Goal: Task Accomplishment & Management: Use online tool/utility

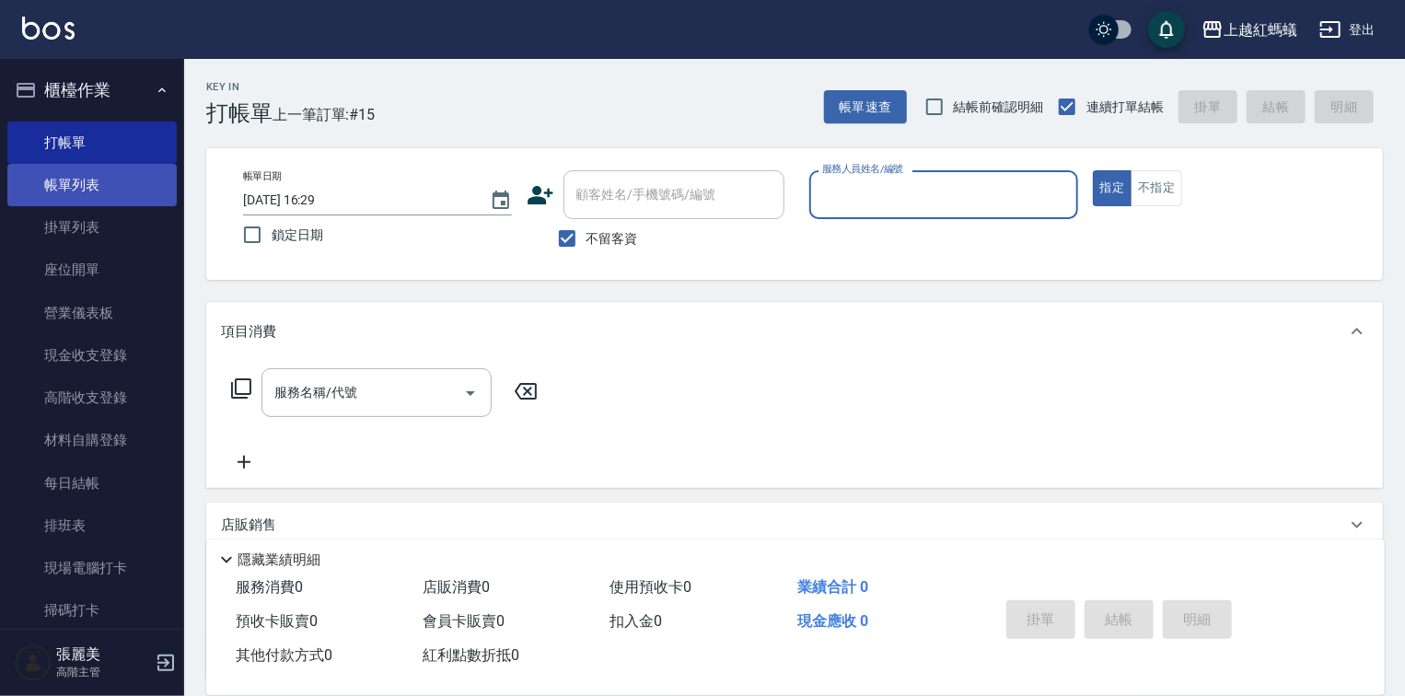
click at [88, 173] on link "帳單列表" at bounding box center [91, 185] width 169 height 42
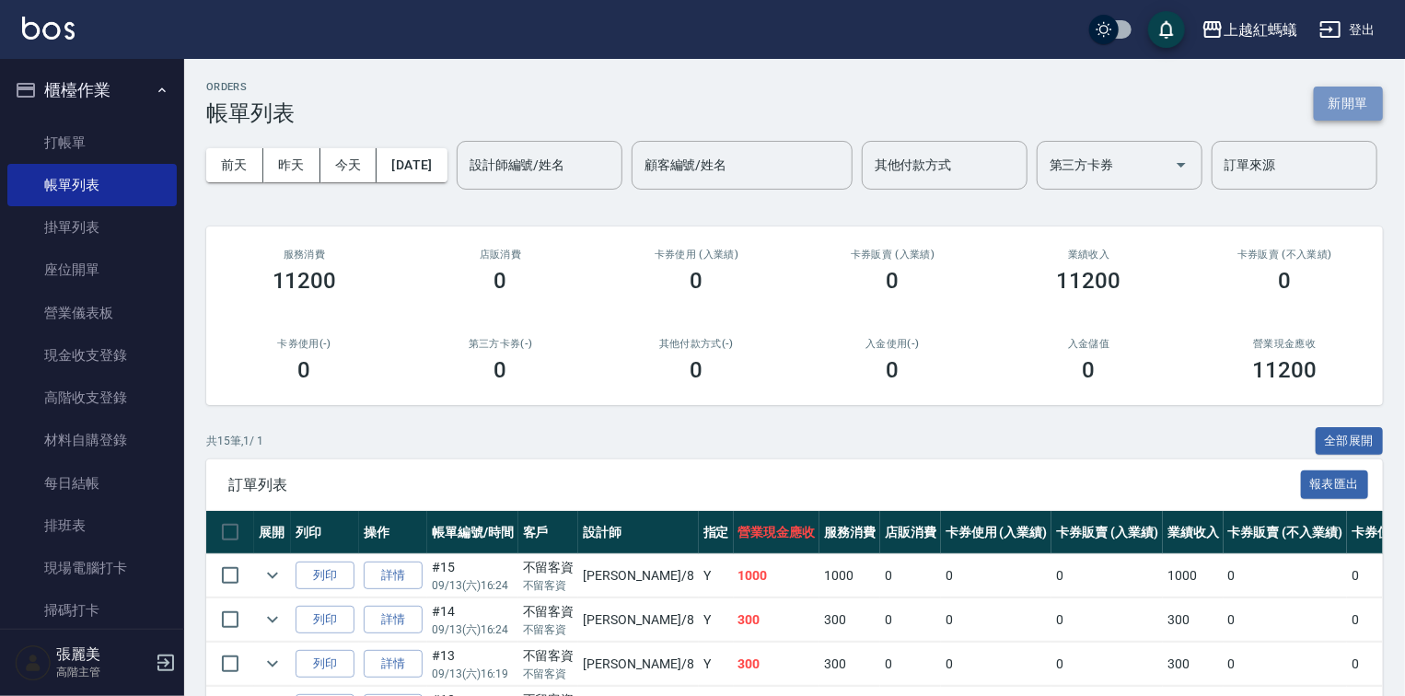
click at [1338, 99] on button "新開單" at bounding box center [1348, 104] width 69 height 34
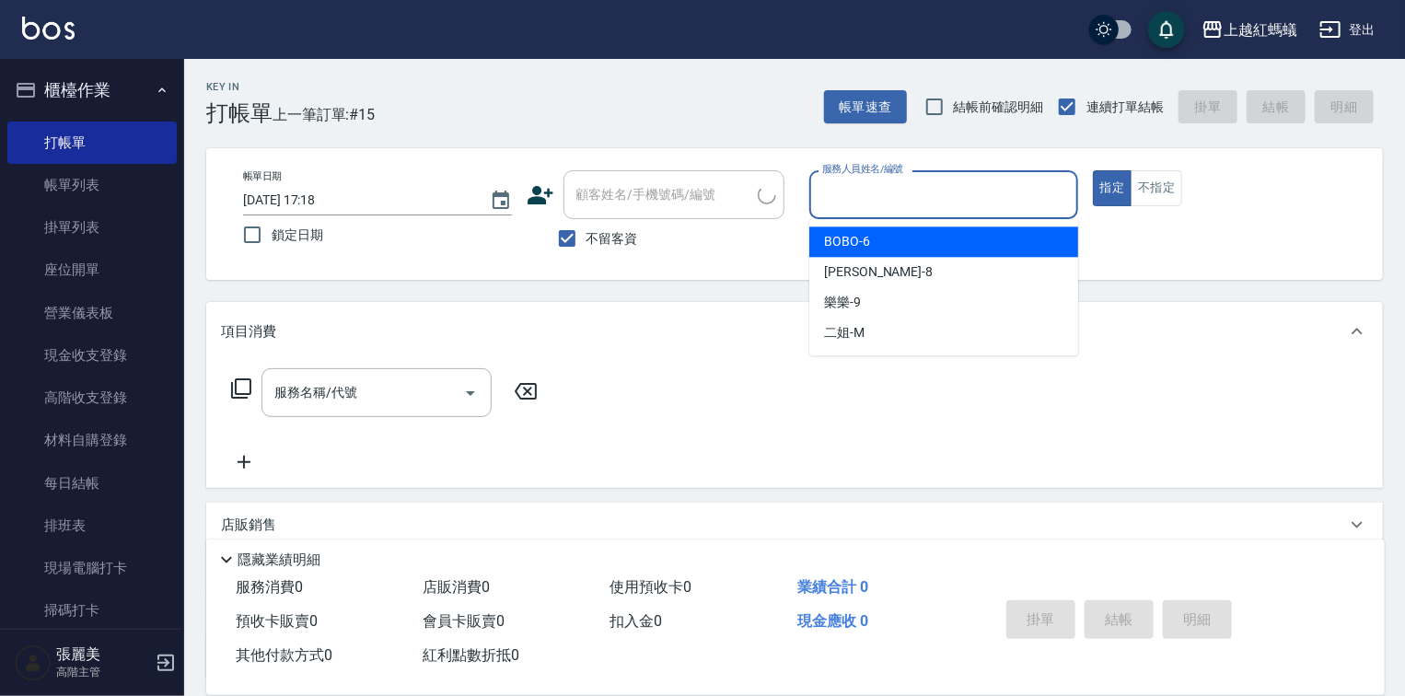
click at [946, 188] on input "服務人員姓名/編號" at bounding box center [944, 195] width 252 height 32
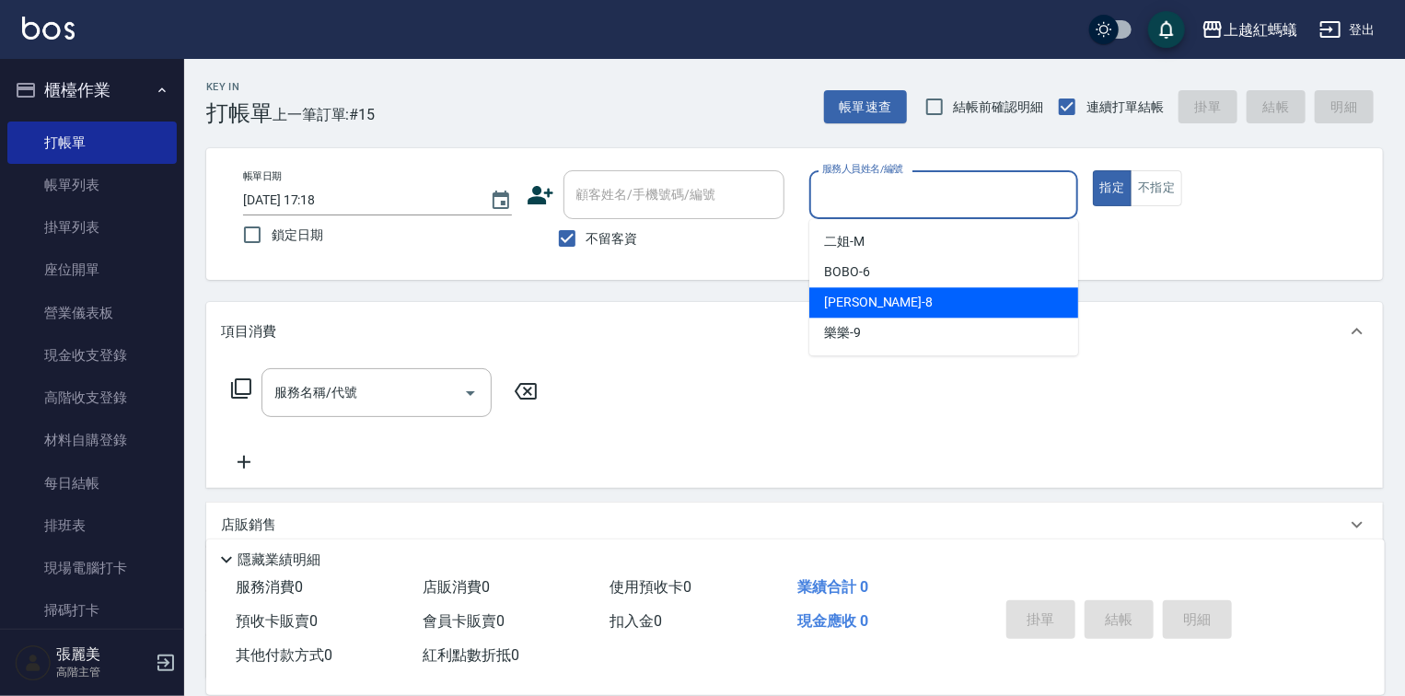
click at [898, 307] on div "[PERSON_NAME] -8" at bounding box center [944, 302] width 269 height 30
type input "[PERSON_NAME]-8"
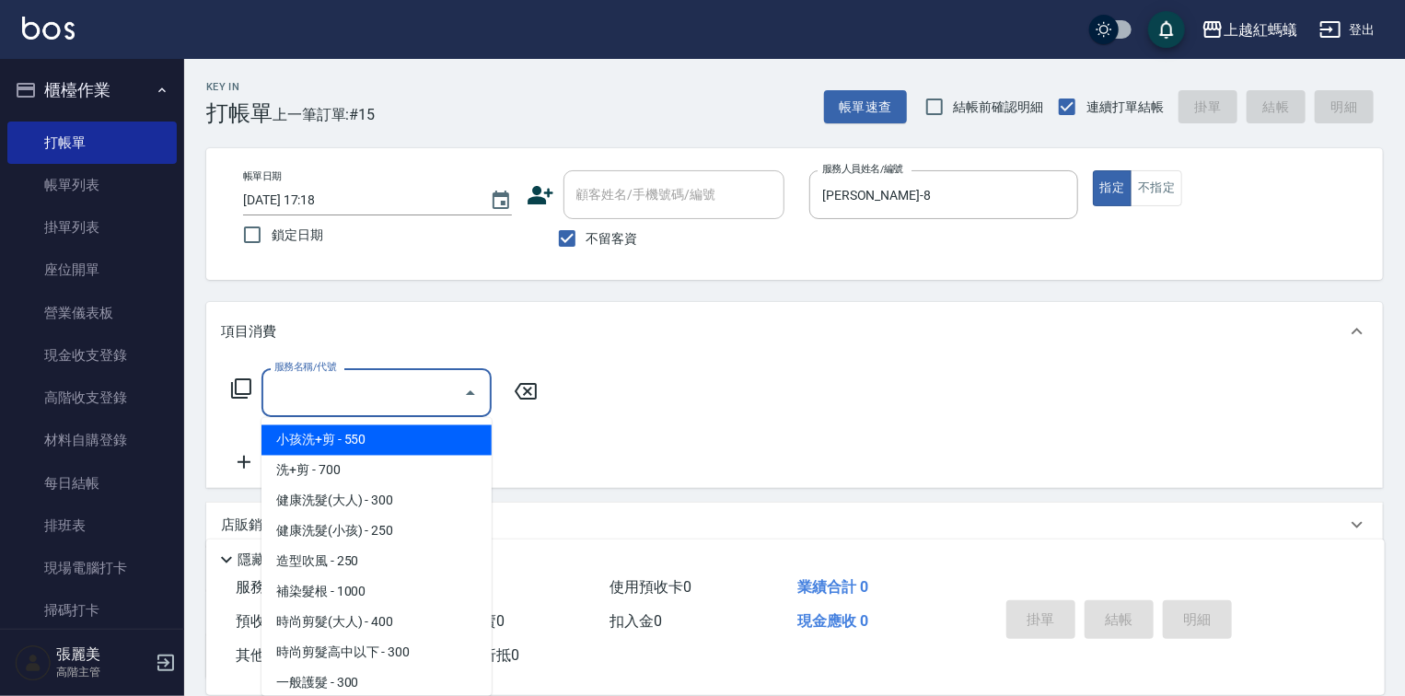
click at [416, 382] on input "服務名稱/代號" at bounding box center [363, 393] width 186 height 32
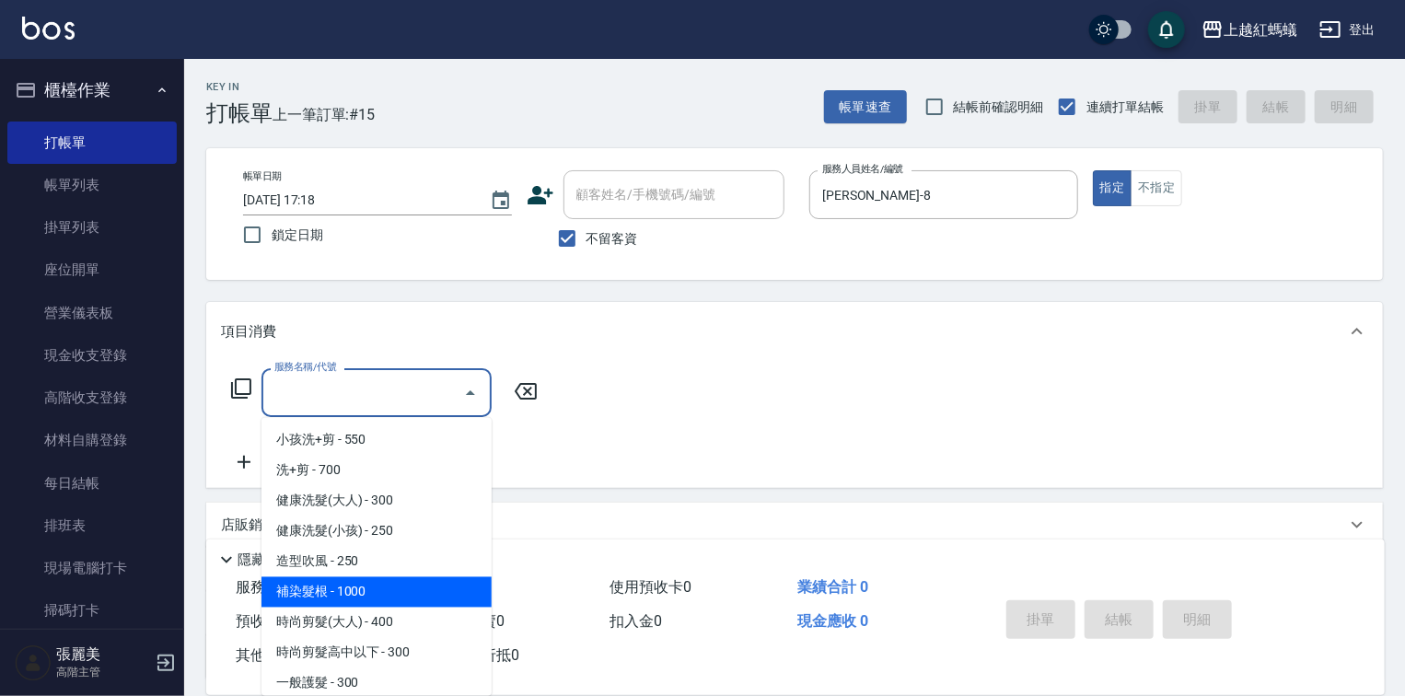
click at [335, 593] on span "補染髮根 - 1000" at bounding box center [377, 592] width 230 height 30
type input "補染髮根(204)"
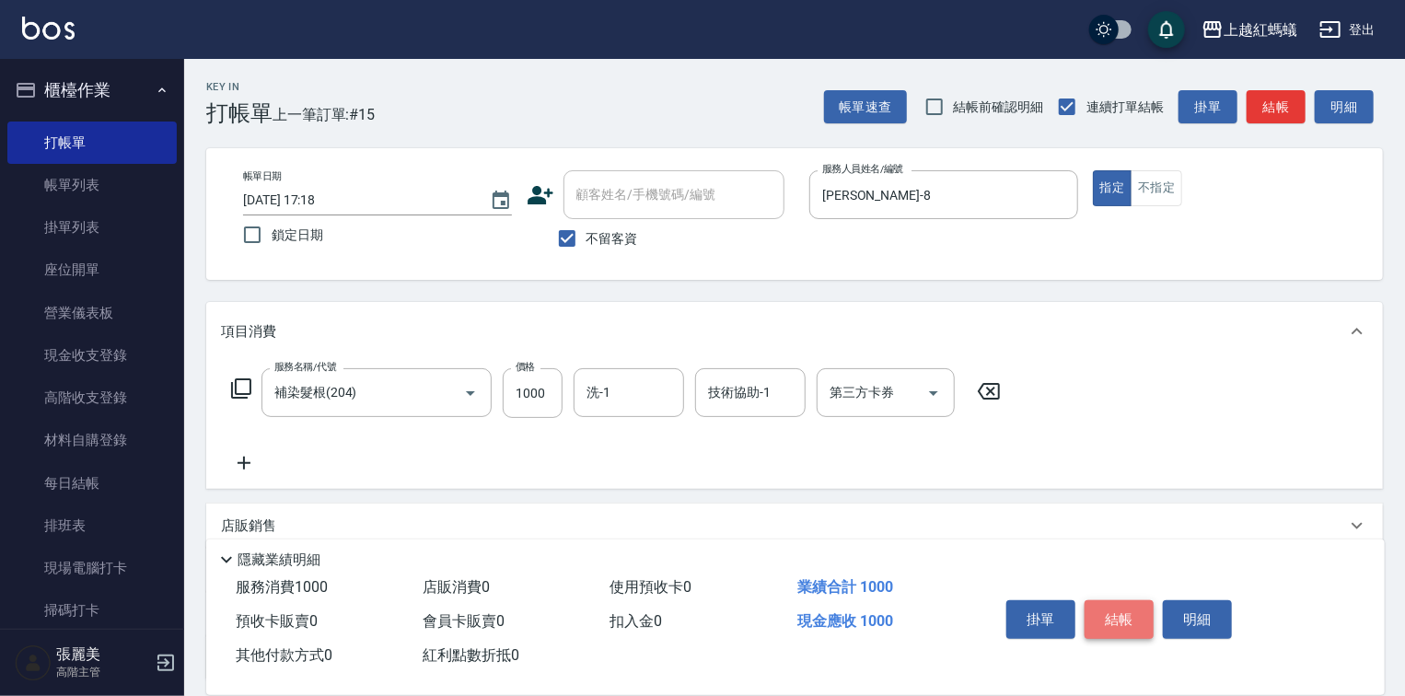
click at [1137, 621] on button "結帳" at bounding box center [1119, 619] width 69 height 39
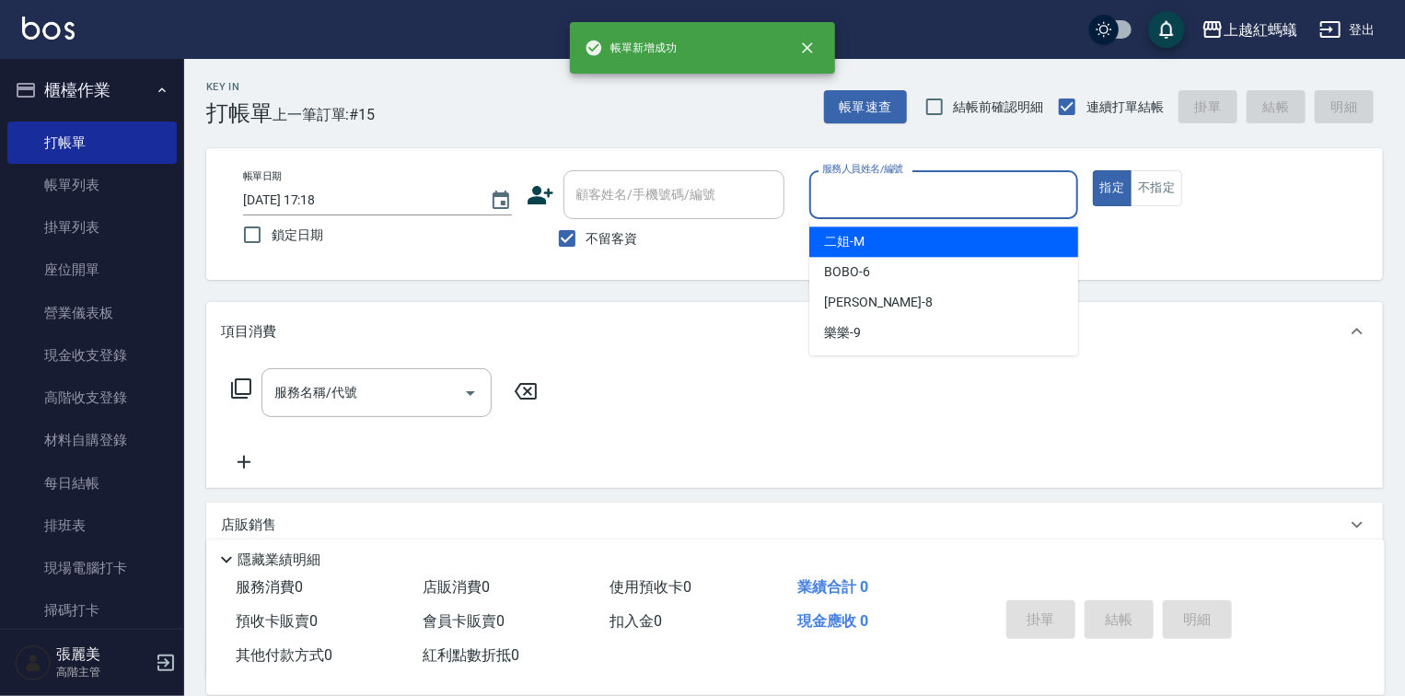
click at [972, 193] on input "服務人員姓名/編號" at bounding box center [944, 195] width 252 height 32
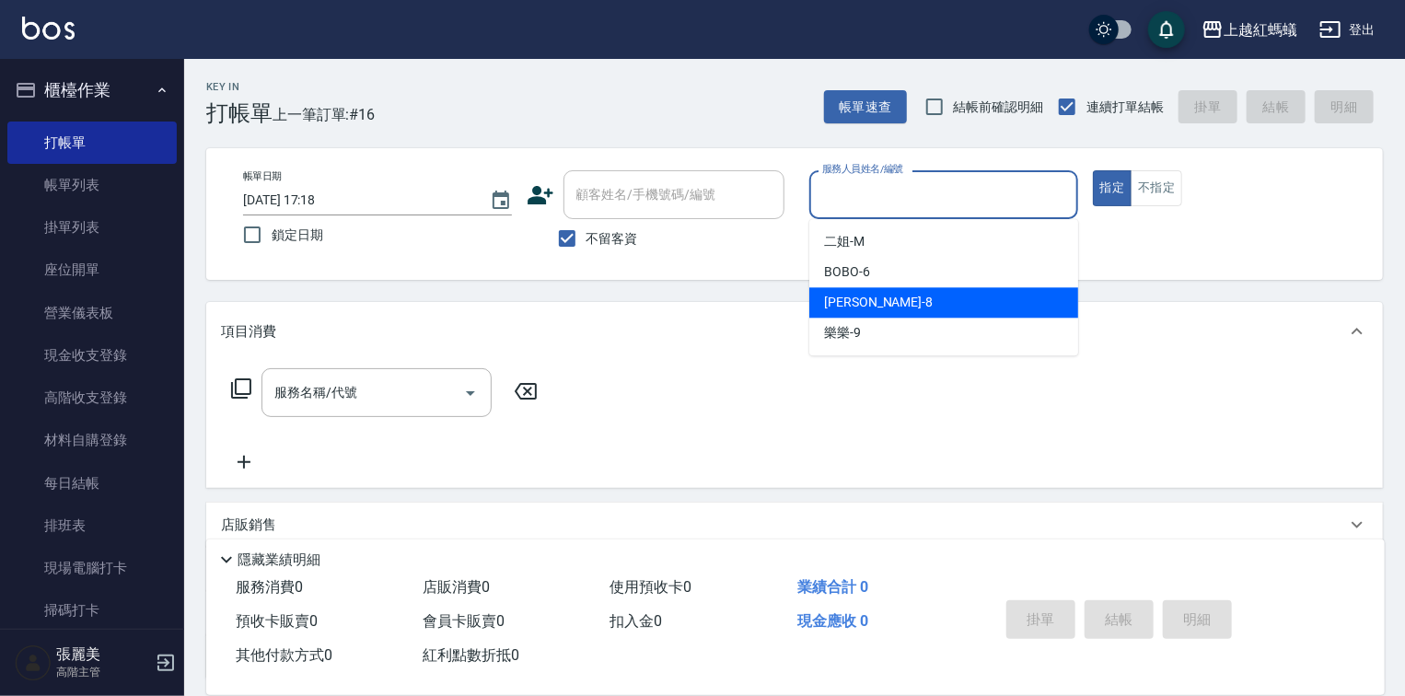
click at [933, 306] on div "[PERSON_NAME] -8" at bounding box center [944, 302] width 269 height 30
type input "[PERSON_NAME]-8"
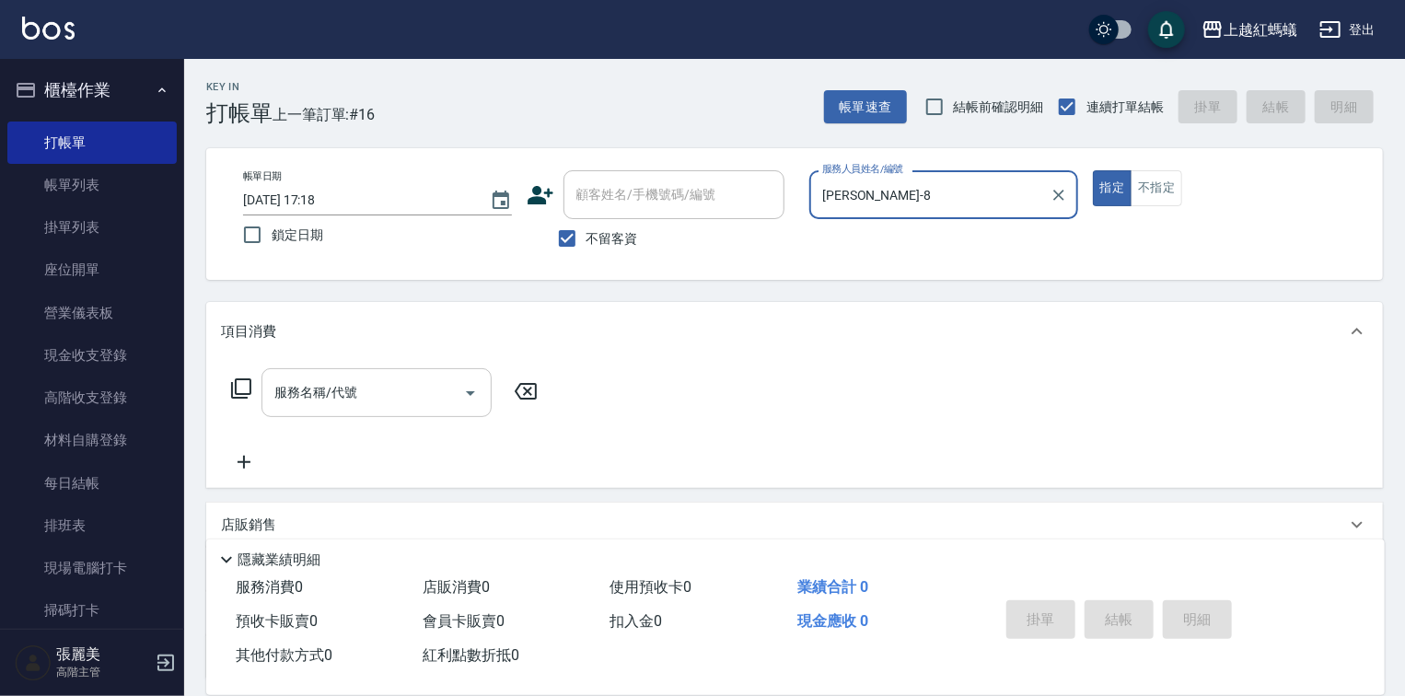
click at [384, 393] on input "服務名稱/代號" at bounding box center [363, 393] width 186 height 32
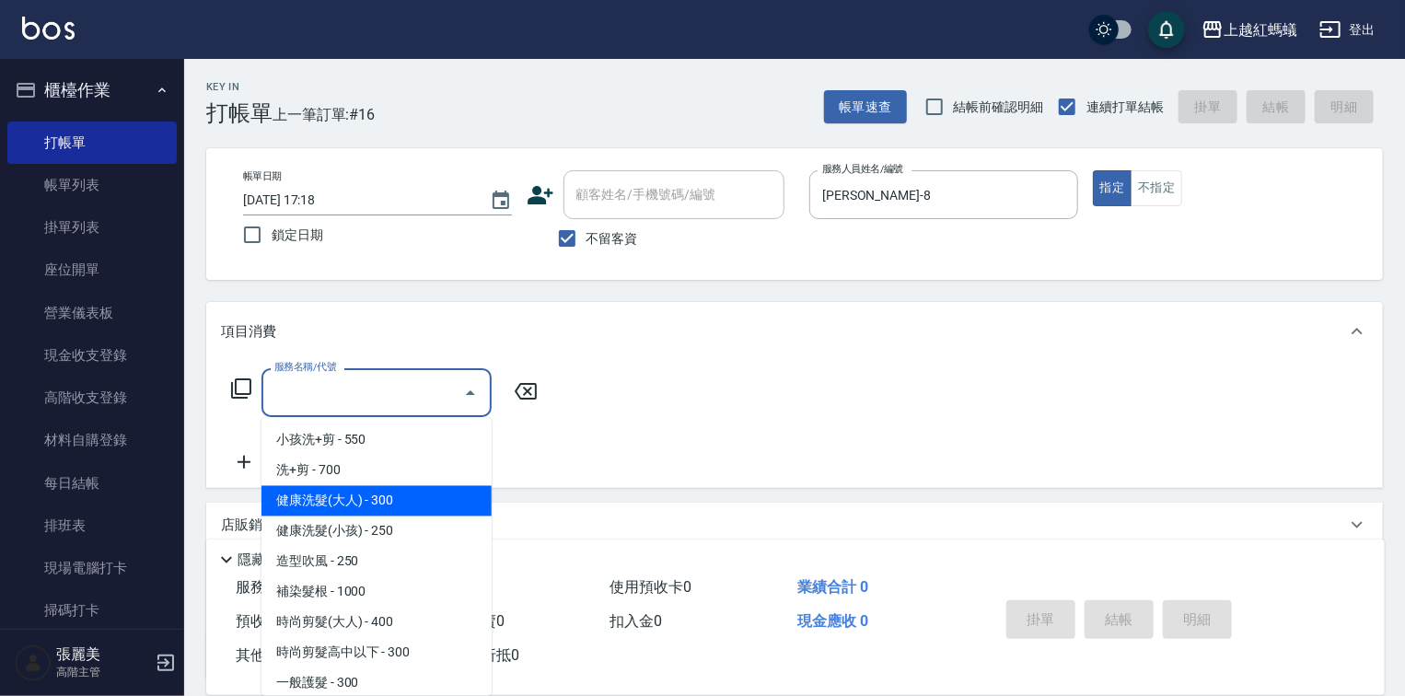
click at [394, 499] on span "健康洗髮(大人) - 300" at bounding box center [377, 501] width 230 height 30
type input "健康洗髮(大人)(201)"
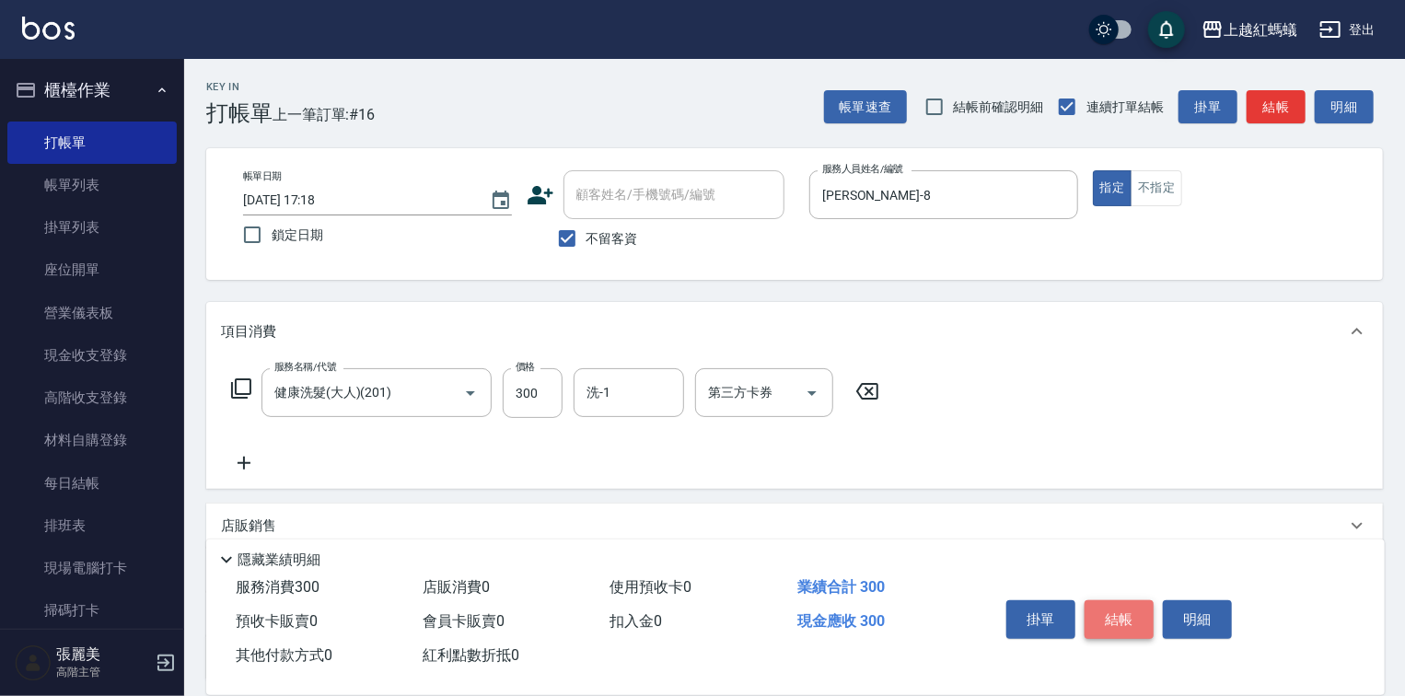
click at [1120, 605] on button "結帳" at bounding box center [1119, 619] width 69 height 39
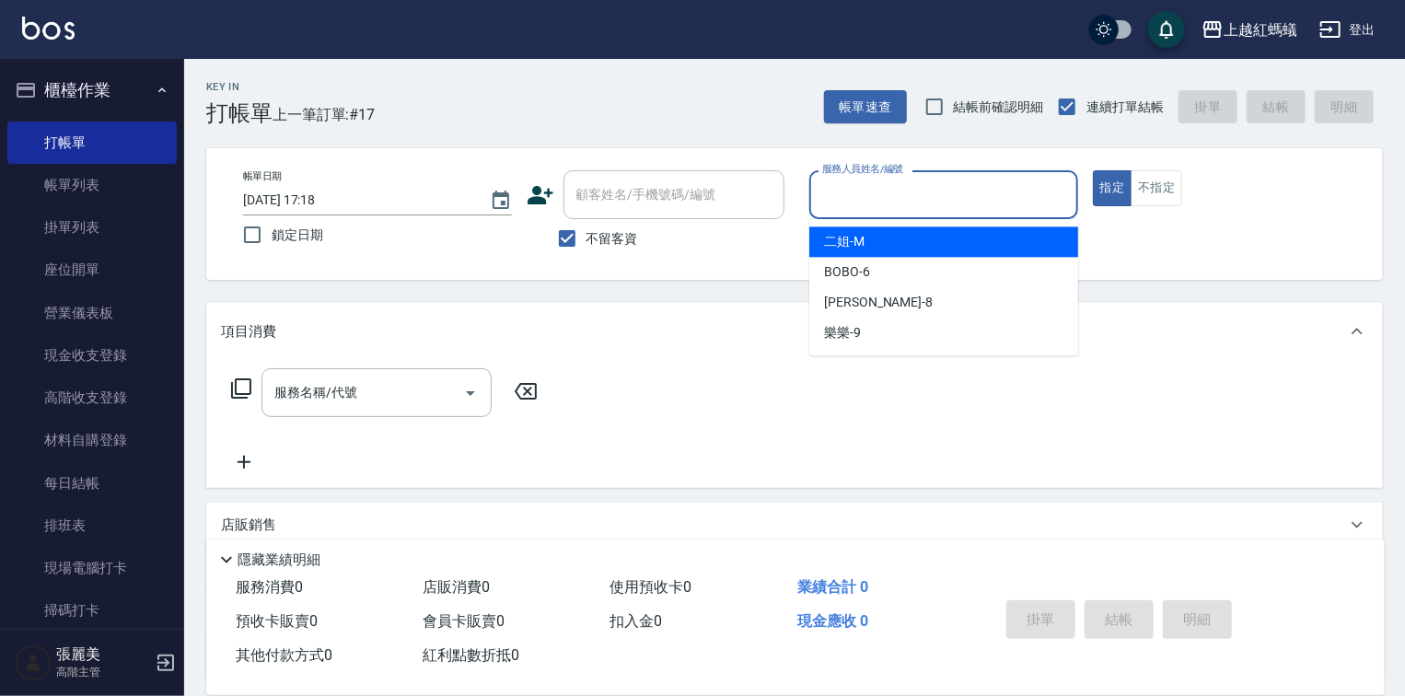
click at [919, 195] on input "服務人員姓名/編號" at bounding box center [944, 195] width 252 height 32
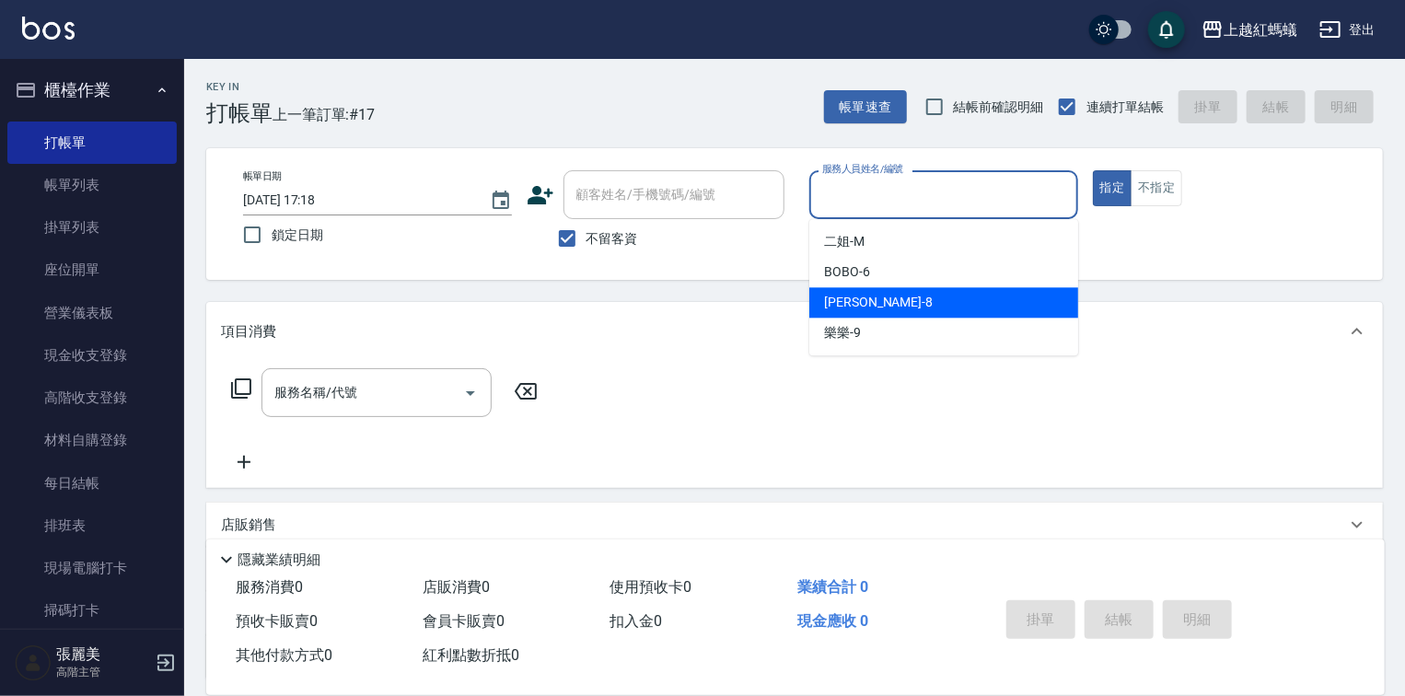
click at [884, 302] on div "[PERSON_NAME] -8" at bounding box center [944, 302] width 269 height 30
type input "[PERSON_NAME]-8"
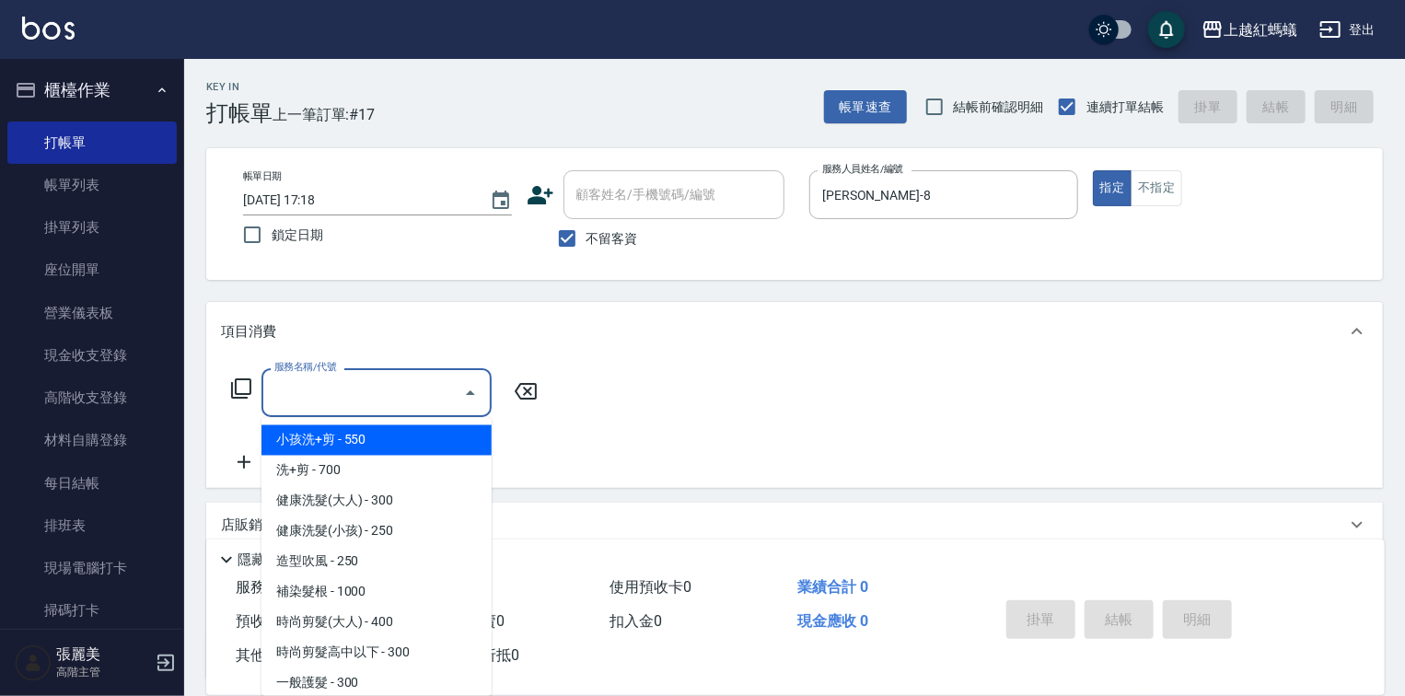
click at [414, 389] on input "服務名稱/代號" at bounding box center [363, 393] width 186 height 32
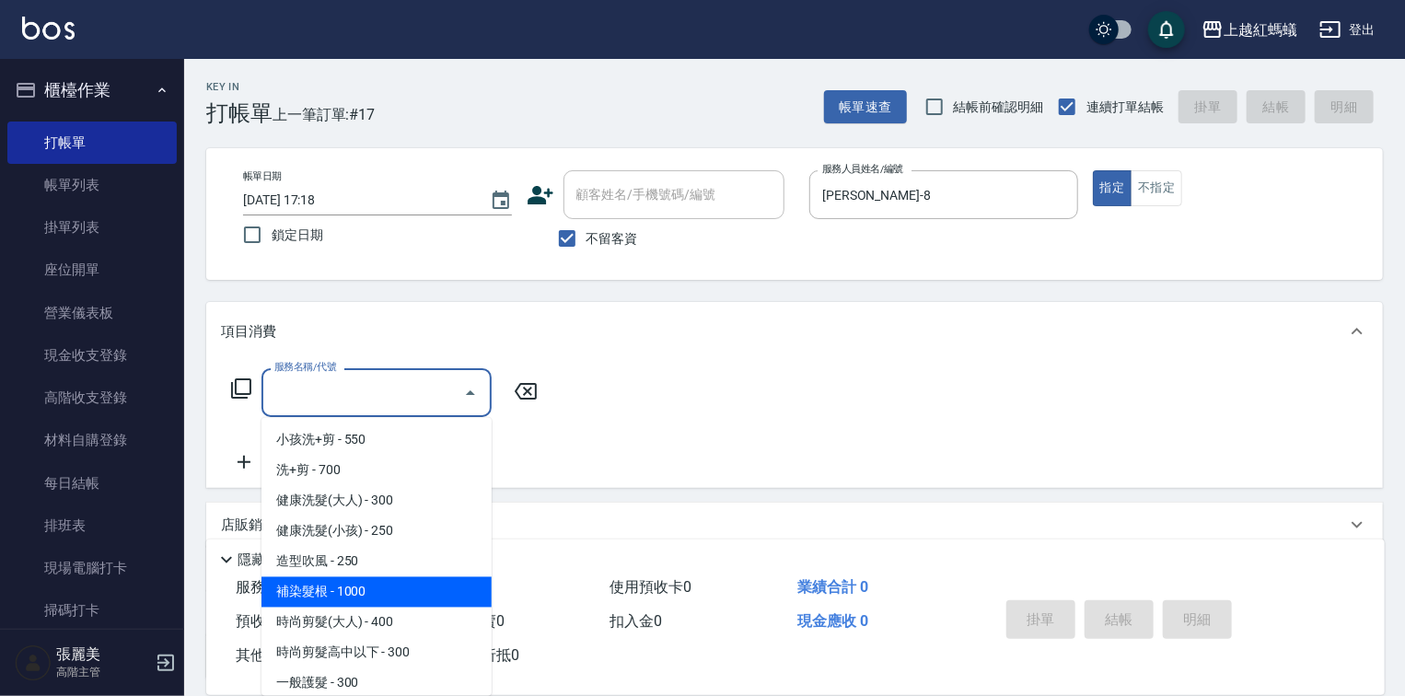
click at [335, 589] on span "補染髮根 - 1000" at bounding box center [377, 592] width 230 height 30
type input "補染髮根(204)"
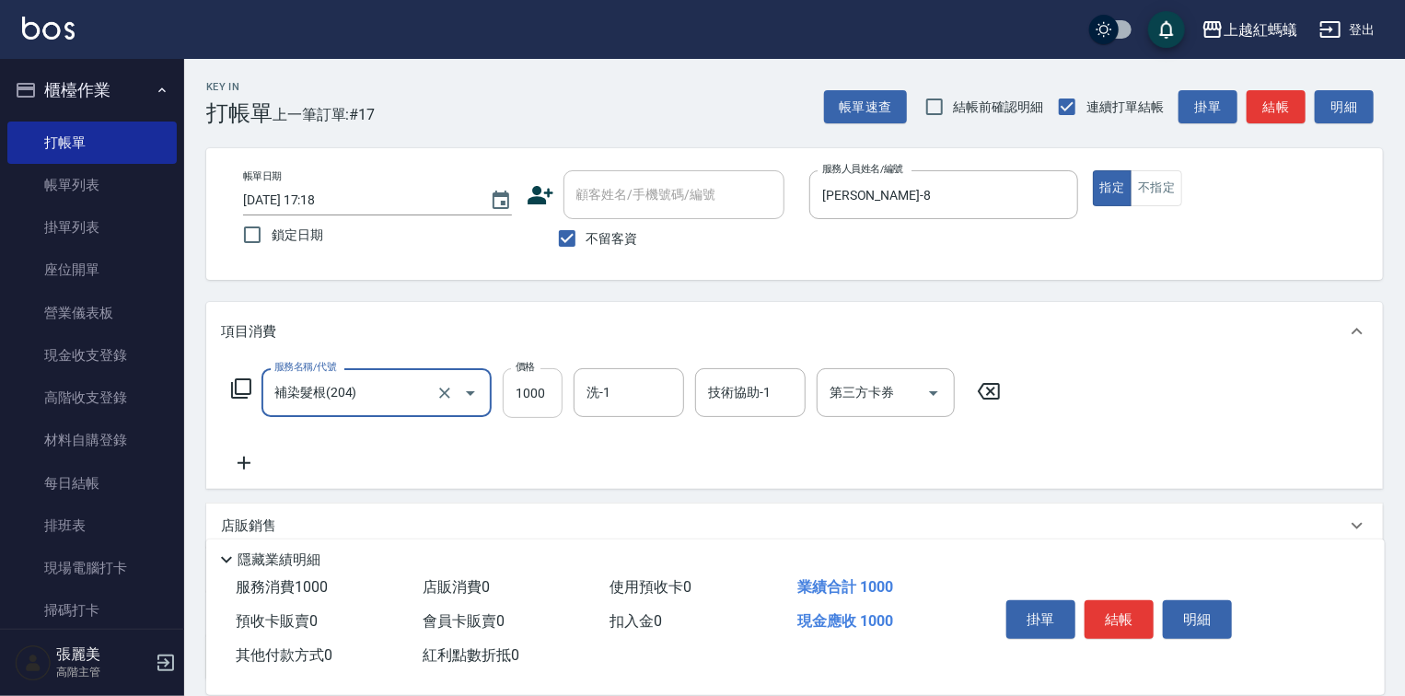
click at [548, 399] on input "1000" at bounding box center [533, 393] width 60 height 50
type input "900"
click at [1125, 619] on button "結帳" at bounding box center [1119, 619] width 69 height 39
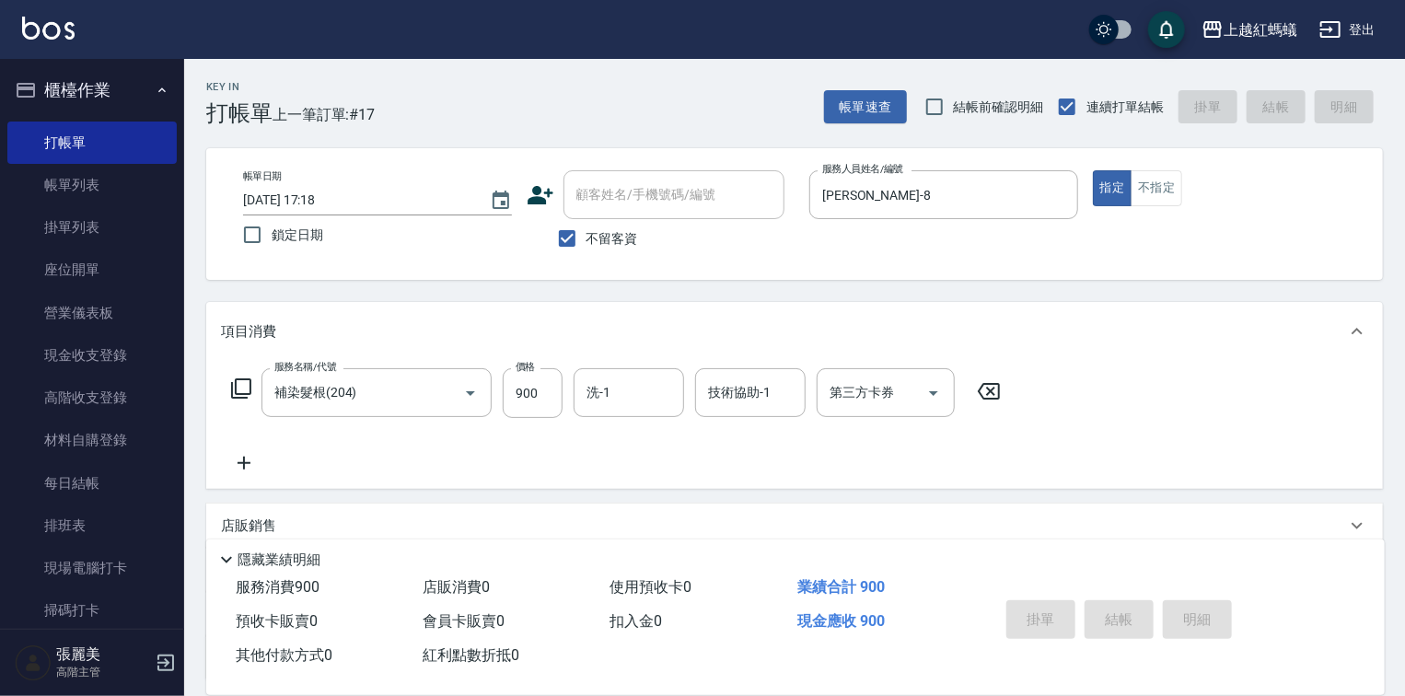
type input "[DATE] 17:42"
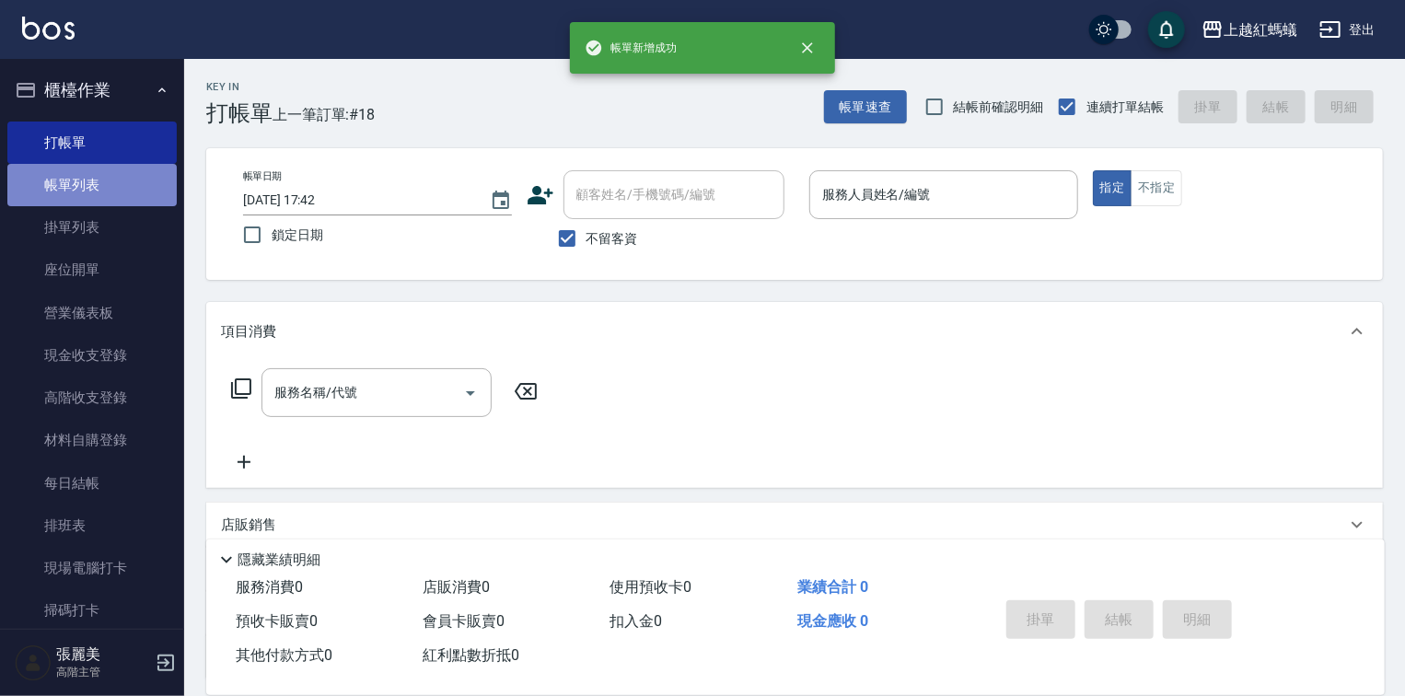
click at [129, 177] on link "帳單列表" at bounding box center [91, 185] width 169 height 42
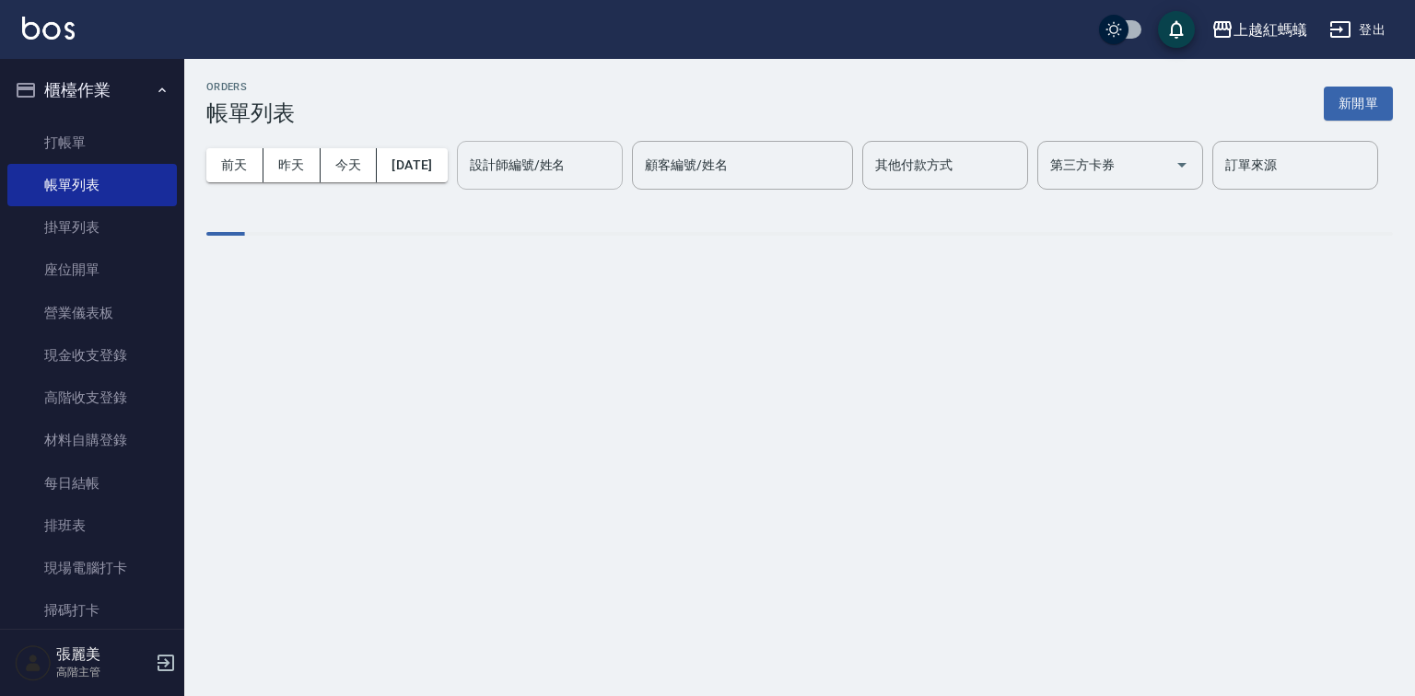
click at [465, 181] on input "設計師編號/姓名" at bounding box center [539, 165] width 149 height 32
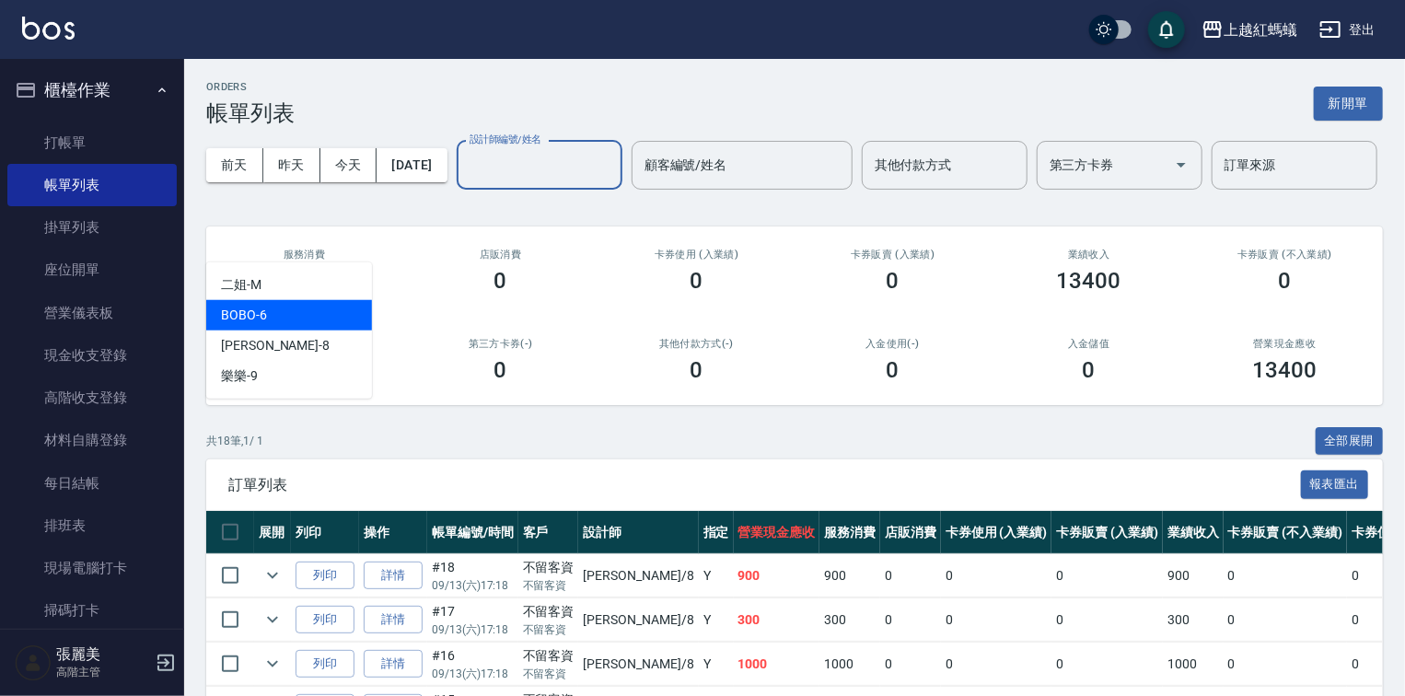
click at [331, 313] on div "BOBO -6" at bounding box center [289, 315] width 166 height 30
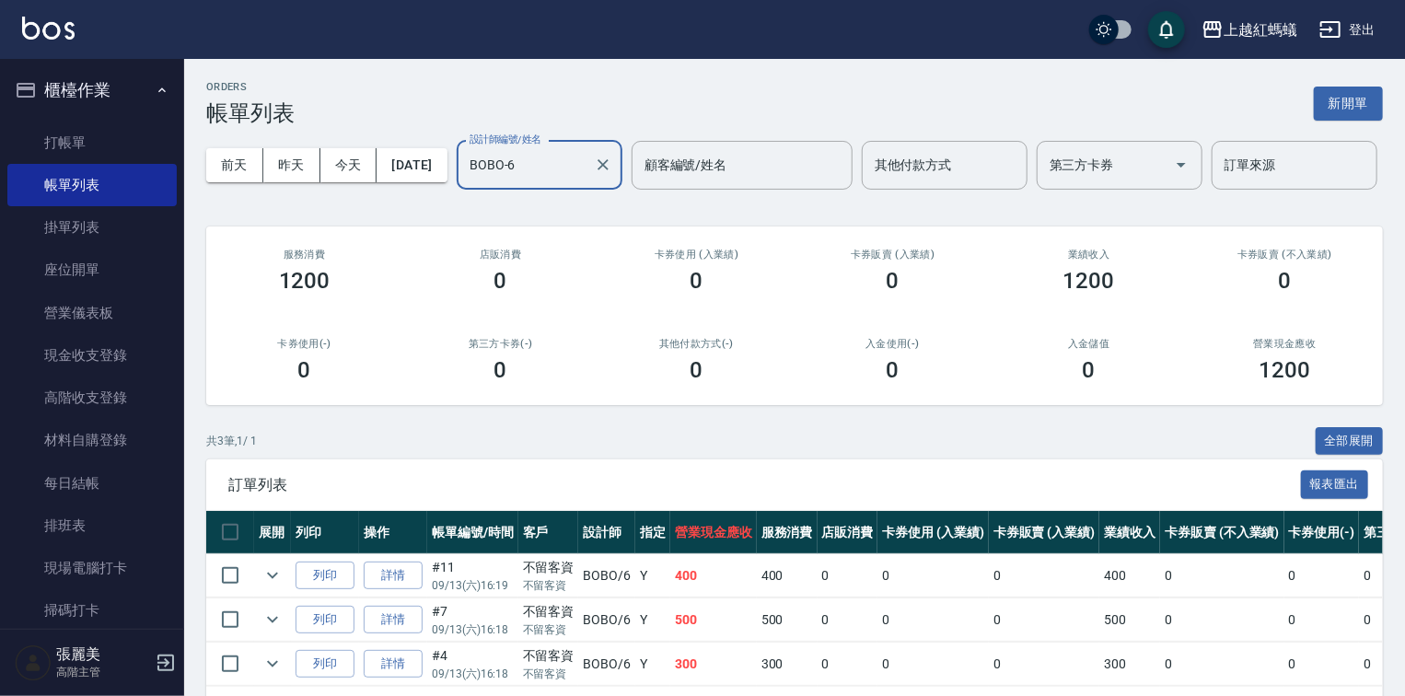
click at [465, 181] on input "BOBO-6" at bounding box center [526, 165] width 122 height 32
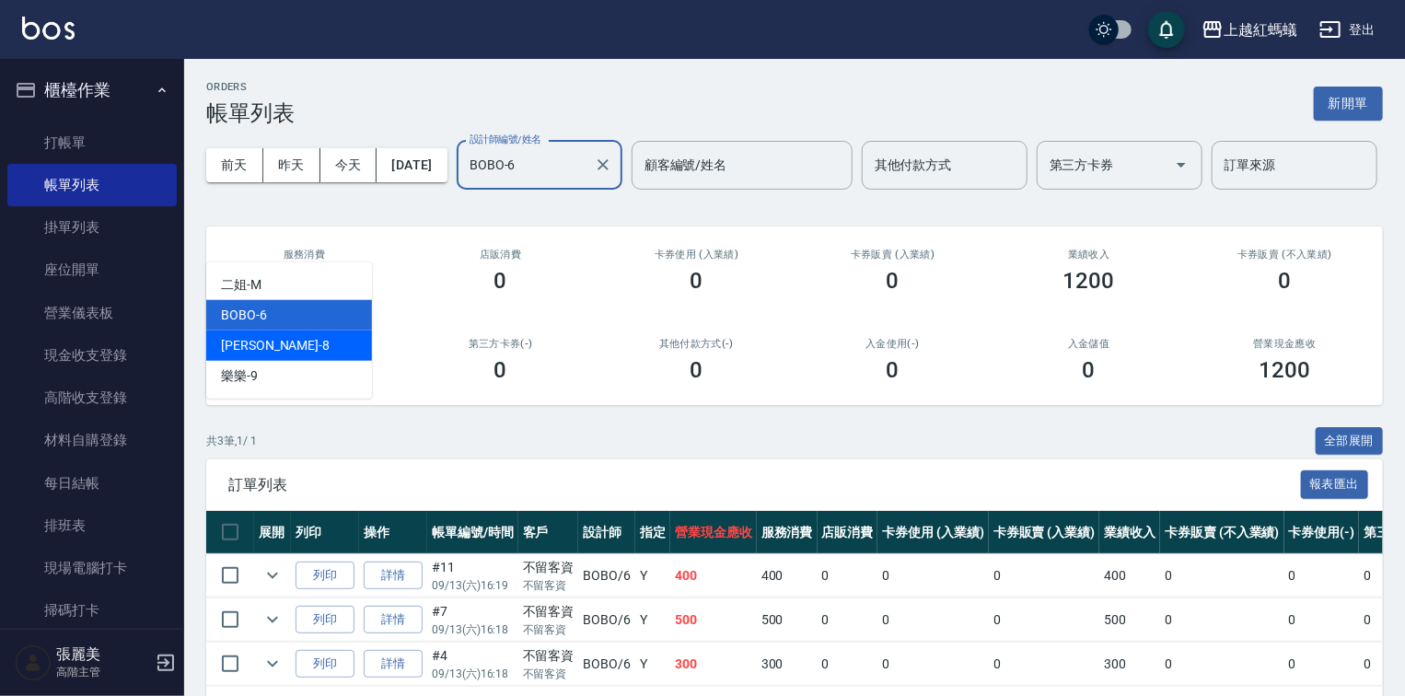
click at [319, 350] on div "[PERSON_NAME] -8" at bounding box center [289, 346] width 166 height 30
type input "[PERSON_NAME]-8"
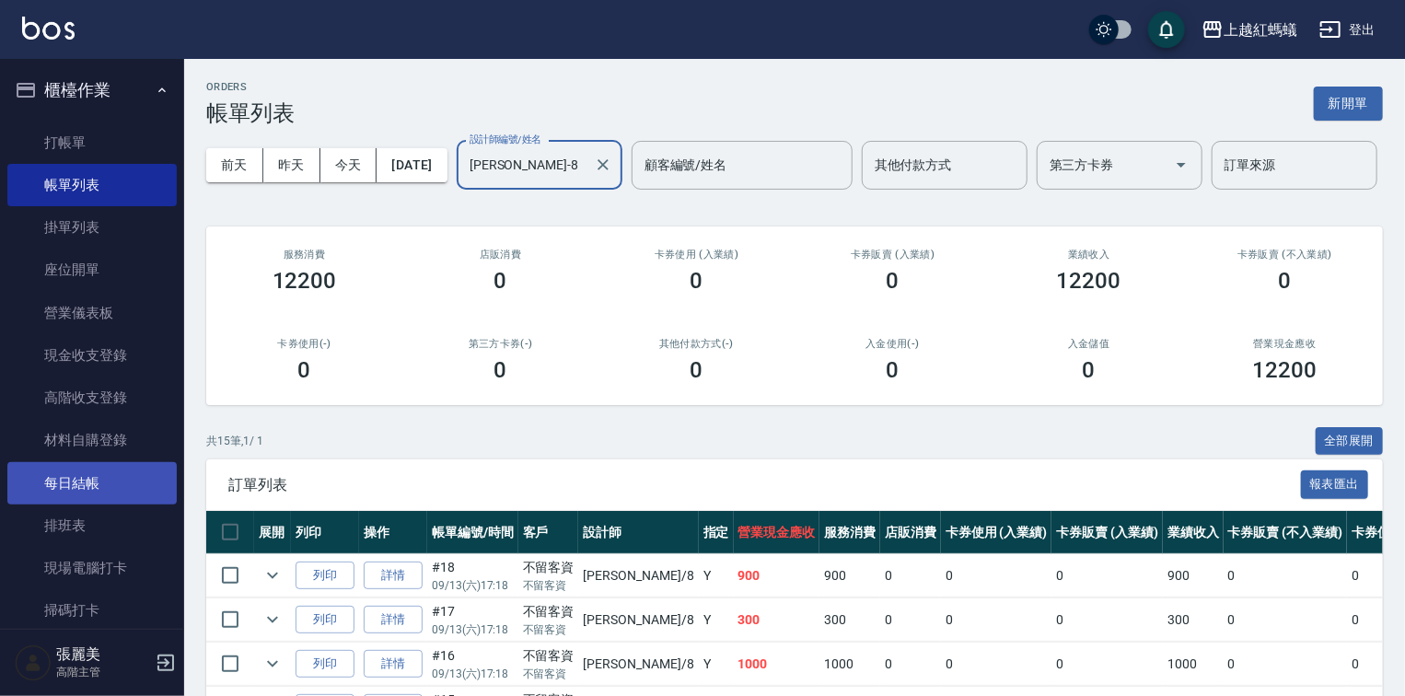
click at [107, 490] on link "每日結帳" at bounding box center [91, 483] width 169 height 42
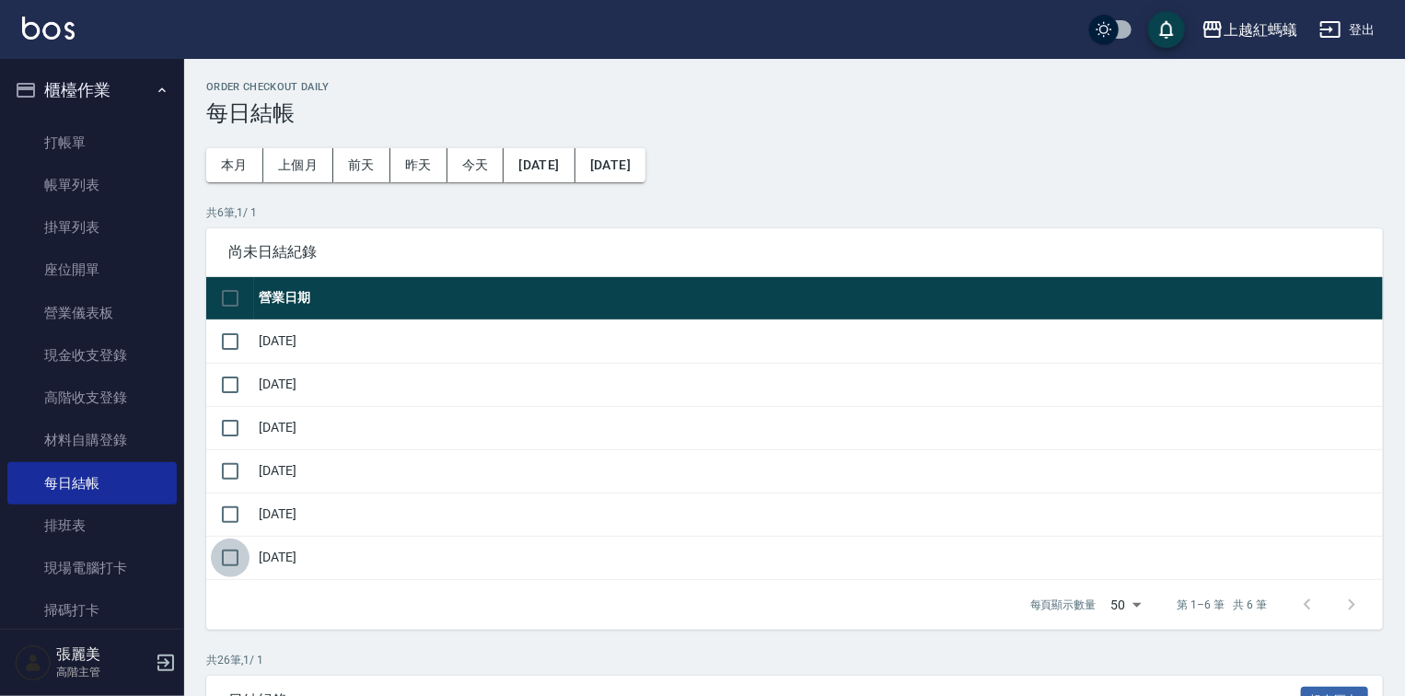
click at [228, 555] on input "checkbox" at bounding box center [230, 558] width 39 height 39
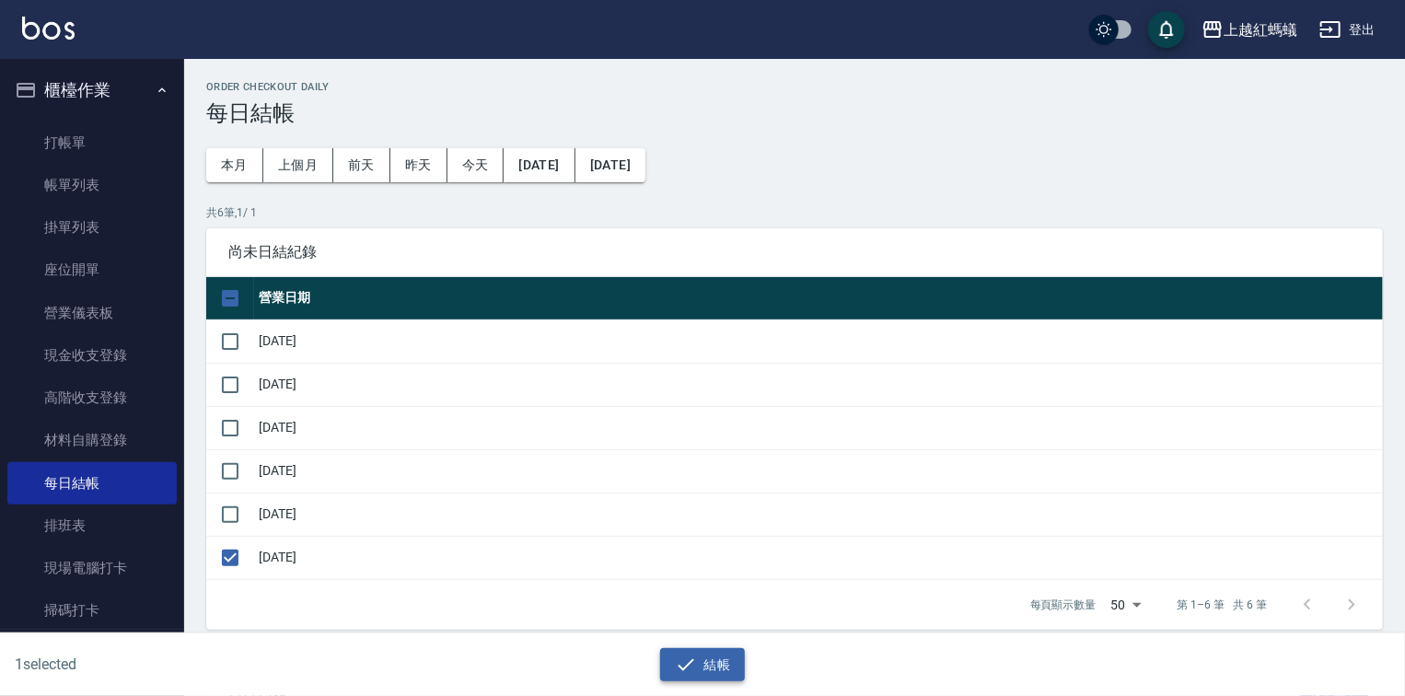
click at [722, 662] on button "結帳" at bounding box center [703, 665] width 86 height 34
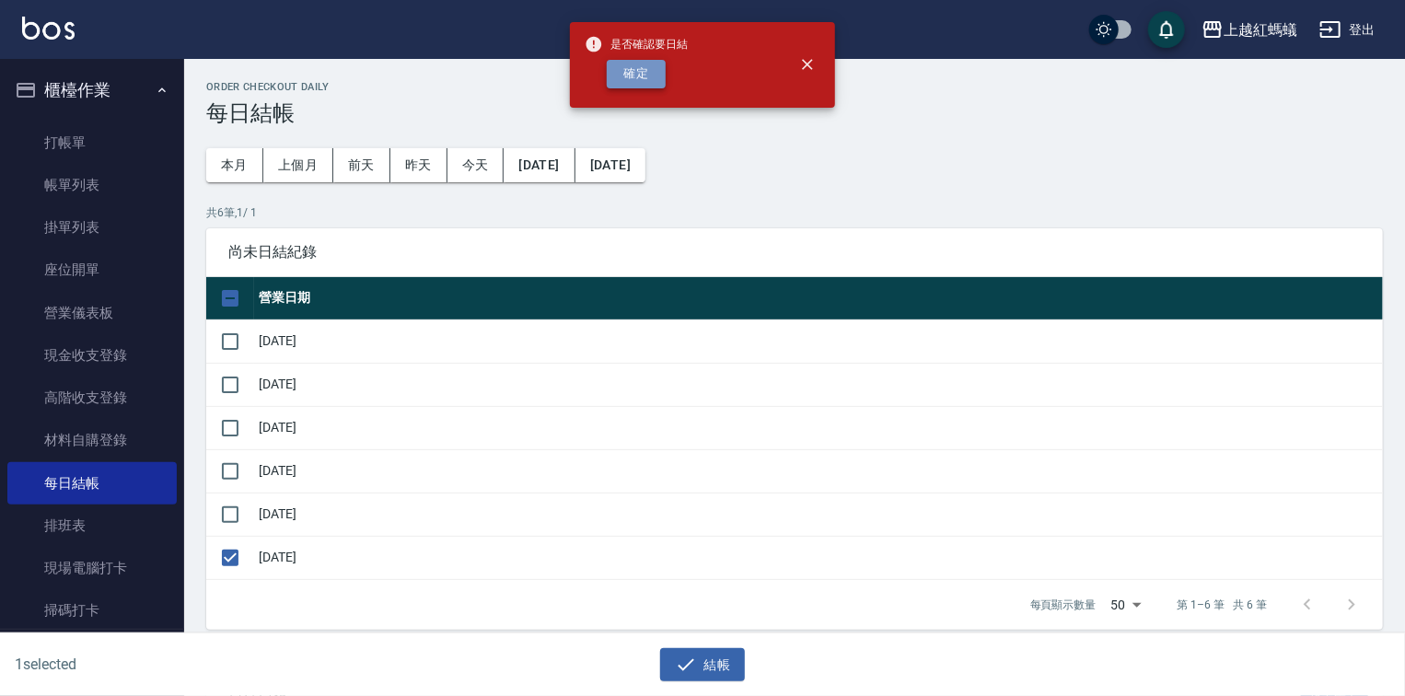
click at [631, 68] on button "確定" at bounding box center [636, 74] width 59 height 29
checkbox input "false"
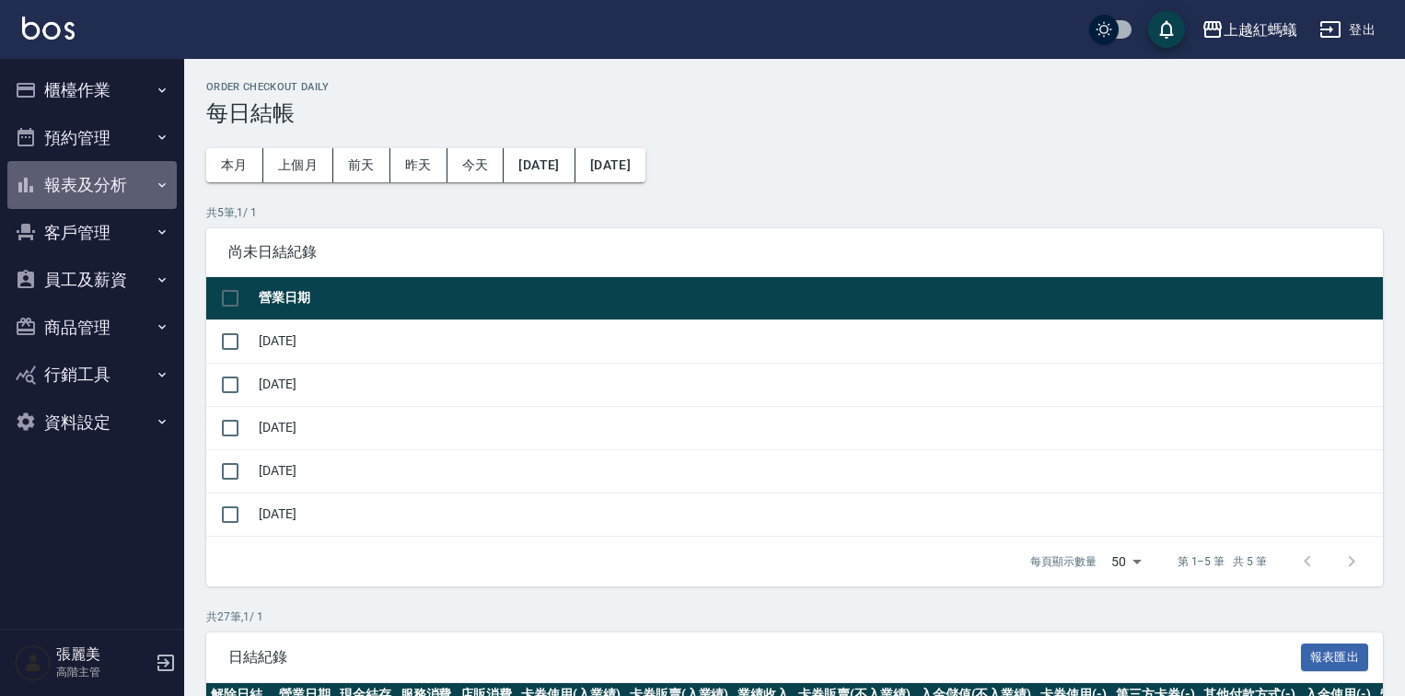
click at [103, 183] on button "報表及分析" at bounding box center [91, 185] width 169 height 48
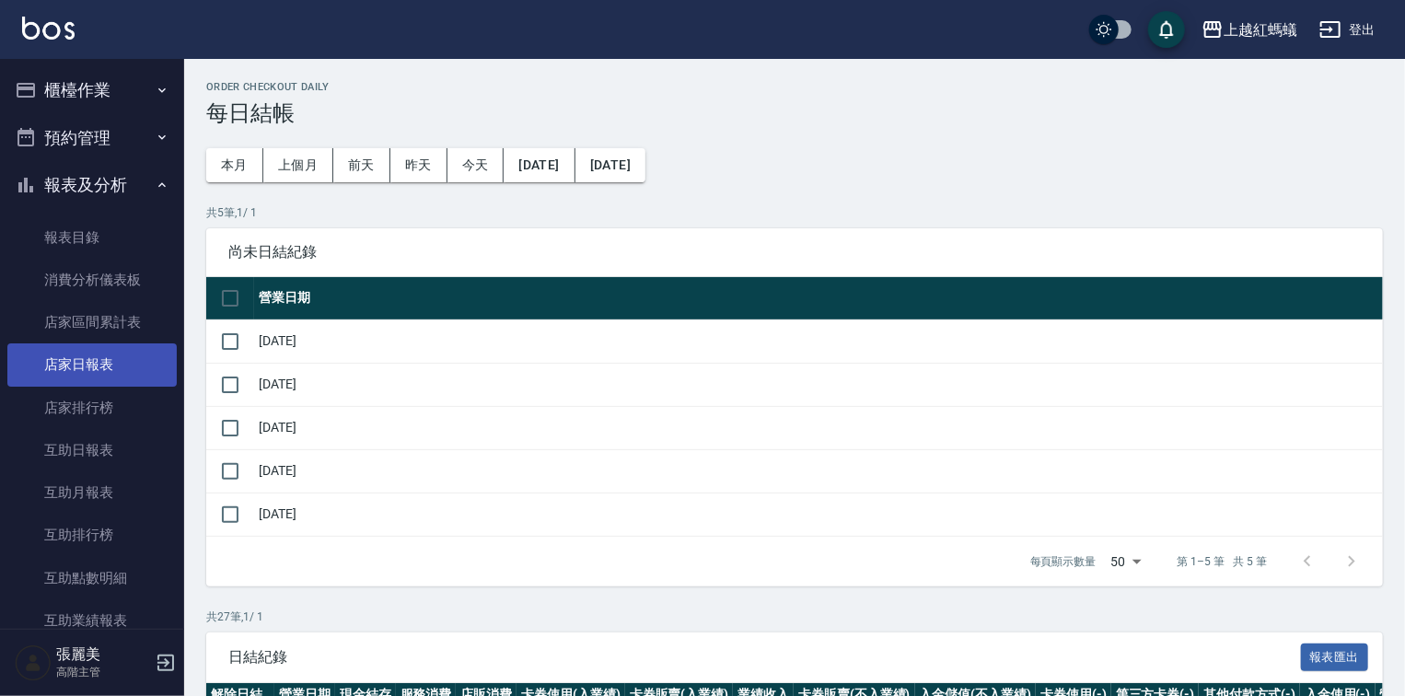
click at [102, 357] on link "店家日報表" at bounding box center [91, 365] width 169 height 42
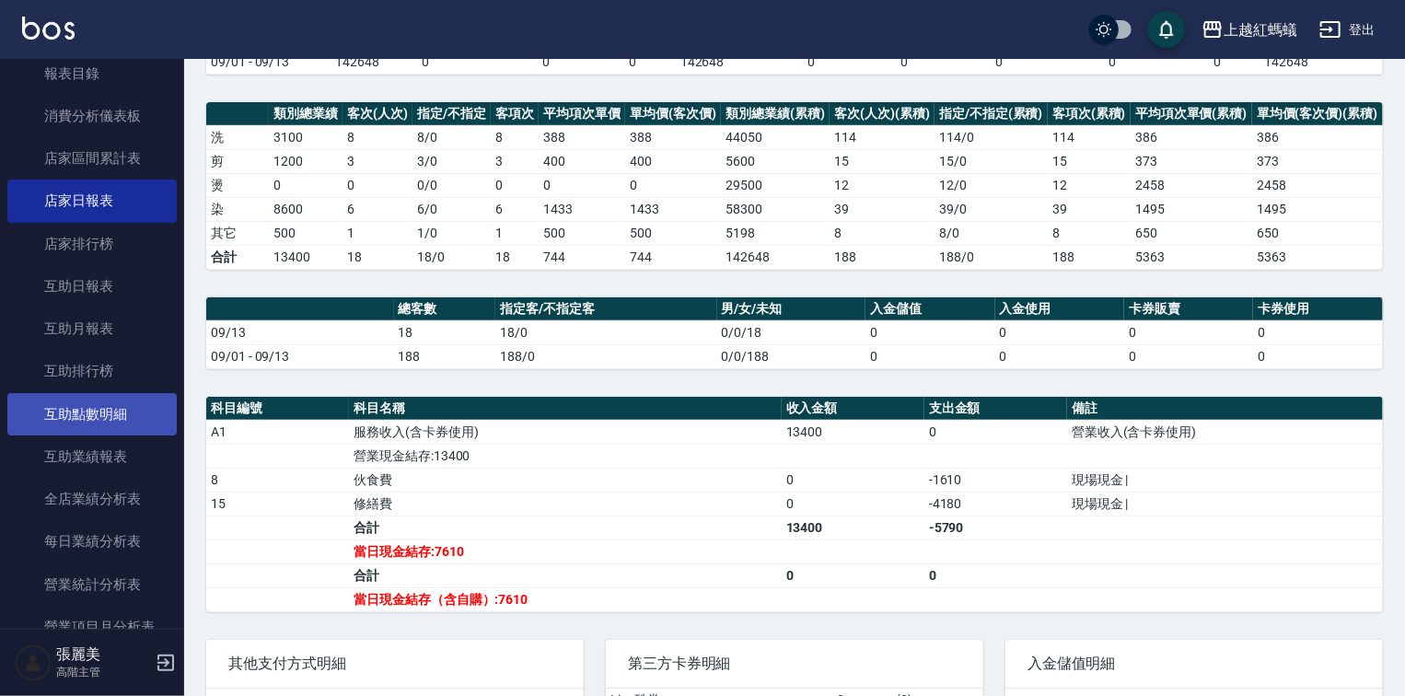
scroll to position [589, 0]
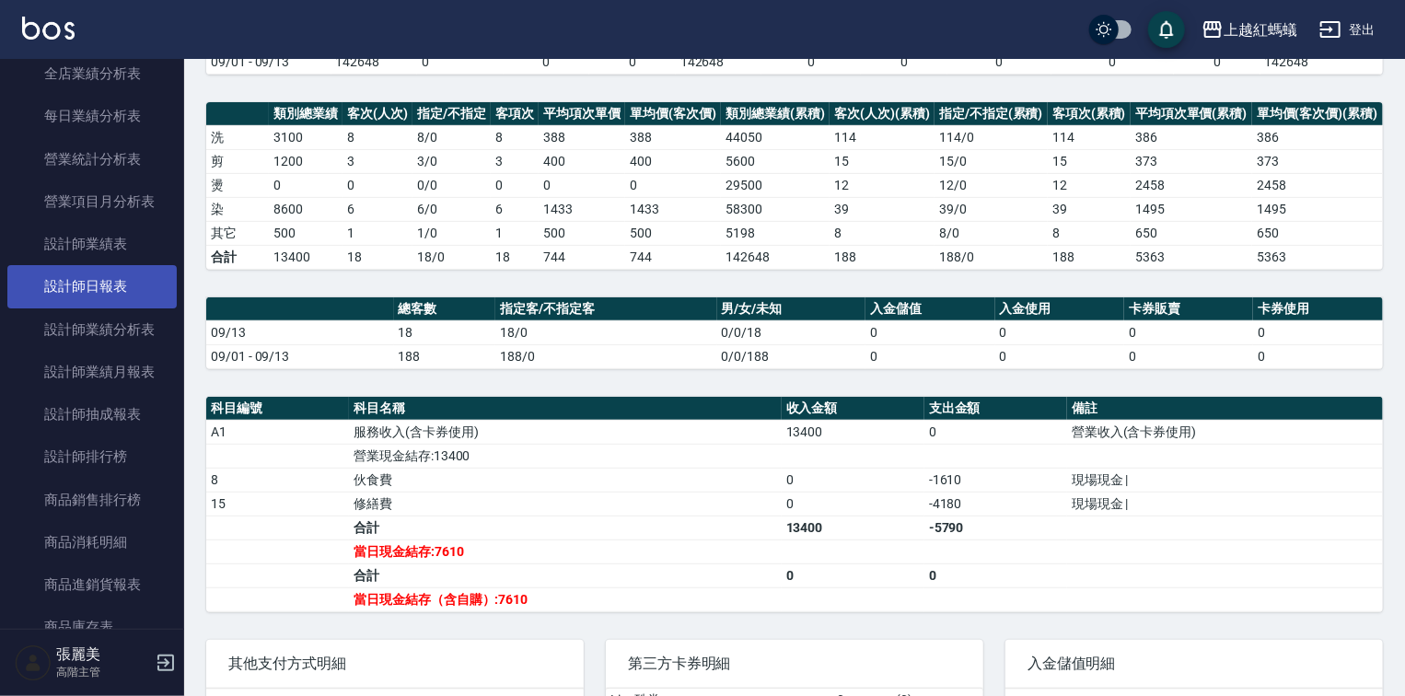
click at [97, 295] on link "設計師日報表" at bounding box center [91, 286] width 169 height 42
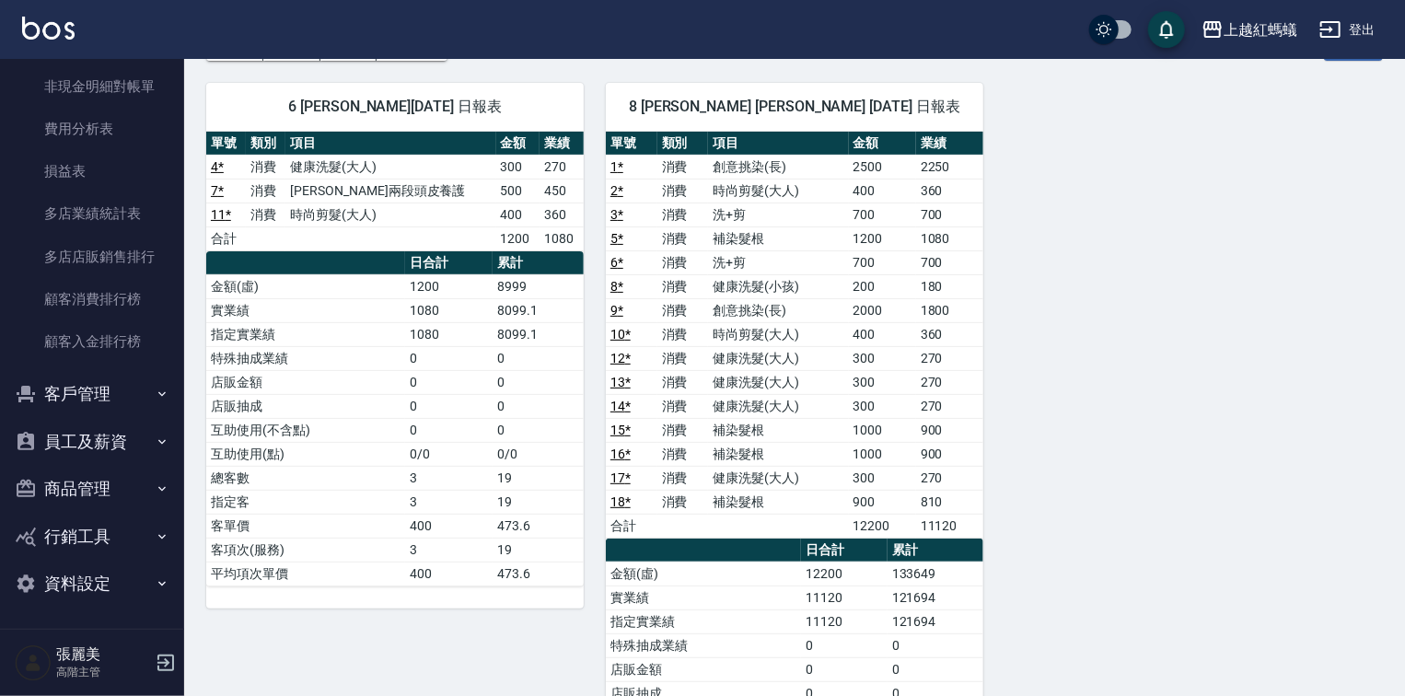
scroll to position [337, 0]
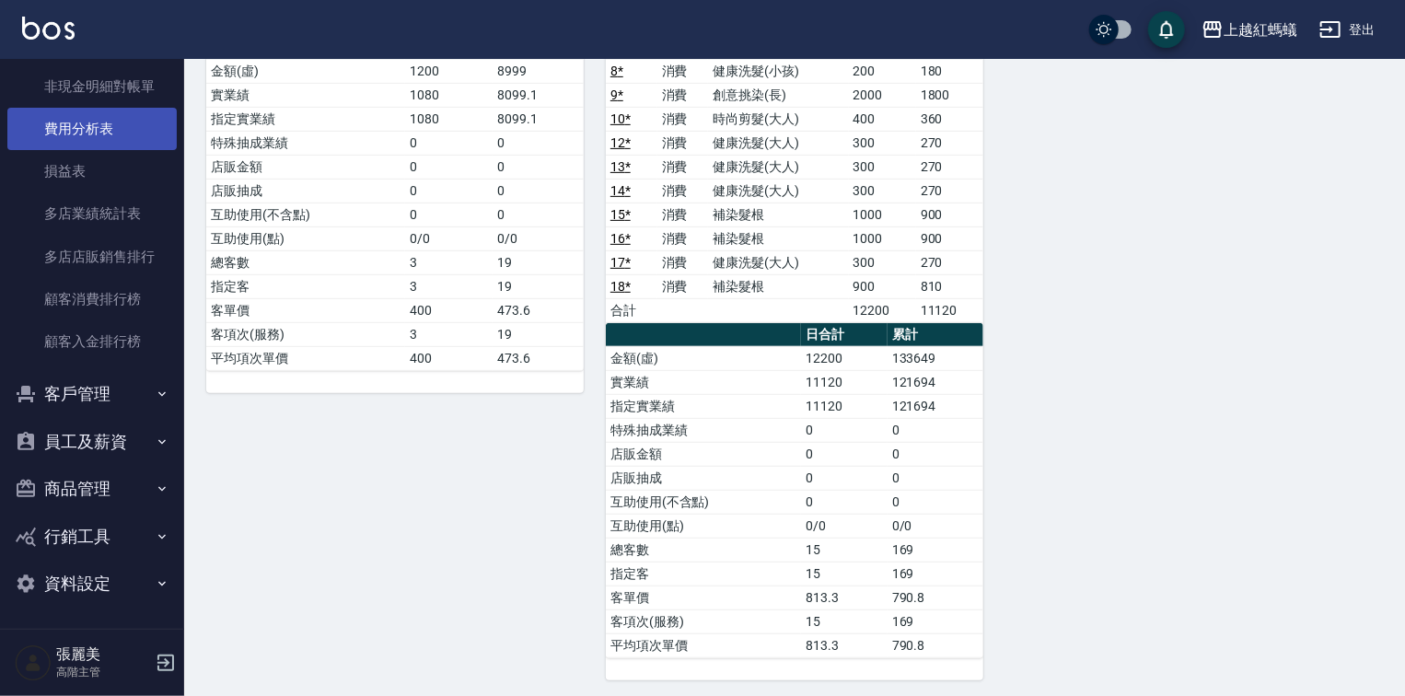
click at [103, 136] on link "費用分析表" at bounding box center [91, 129] width 169 height 42
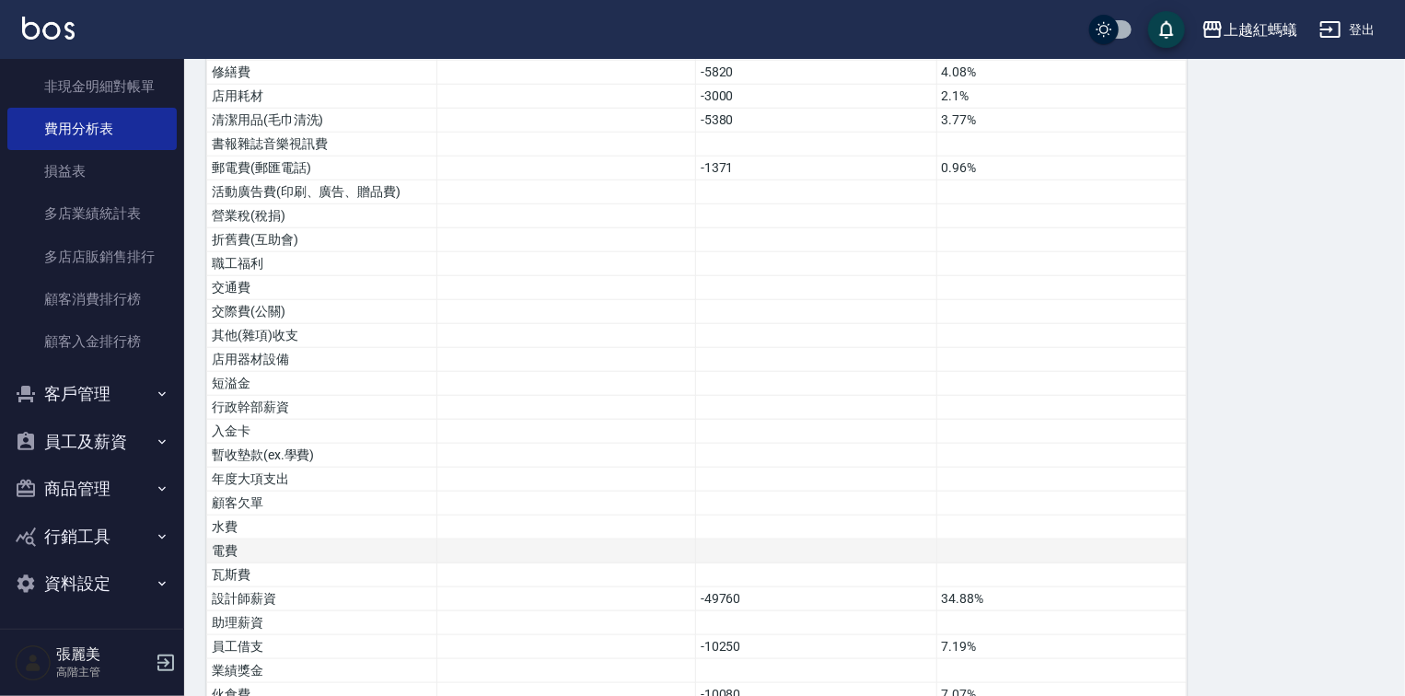
scroll to position [893, 0]
